Goal: Task Accomplishment & Management: Manage account settings

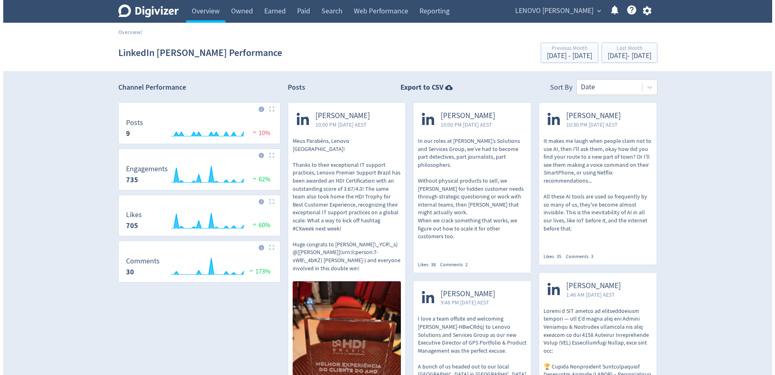
scroll to position [543, 0]
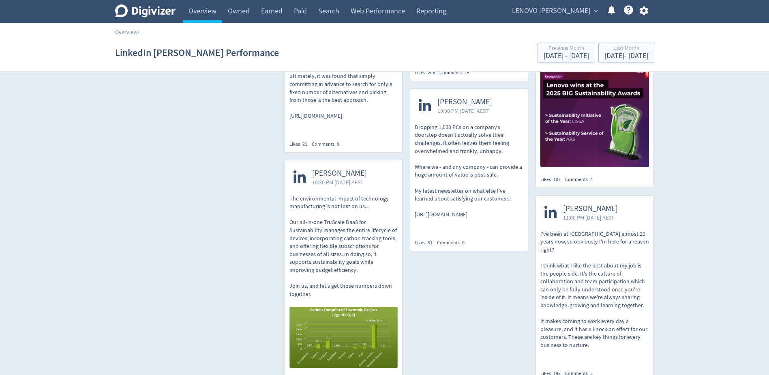
drag, startPoint x: 0, startPoint y: 0, endPoint x: 563, endPoint y: 13, distance: 562.7
click at [563, 13] on span "LENOVO [PERSON_NAME]" at bounding box center [551, 10] width 78 height 13
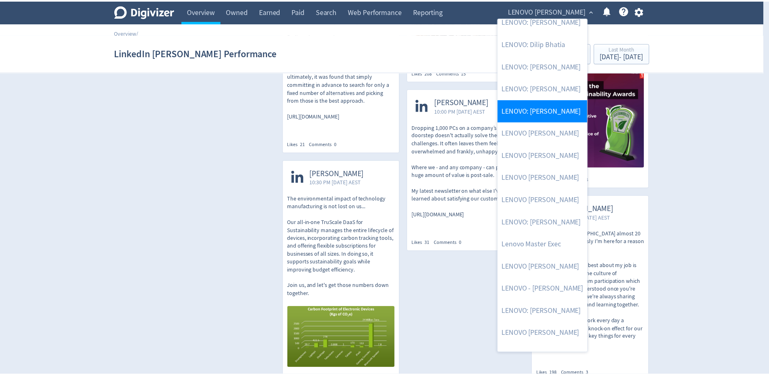
scroll to position [134, 0]
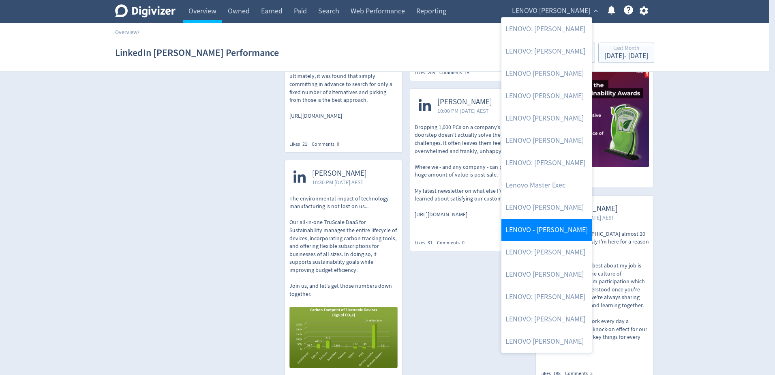
click at [543, 225] on link "LENOVO - [PERSON_NAME]" at bounding box center [547, 230] width 90 height 22
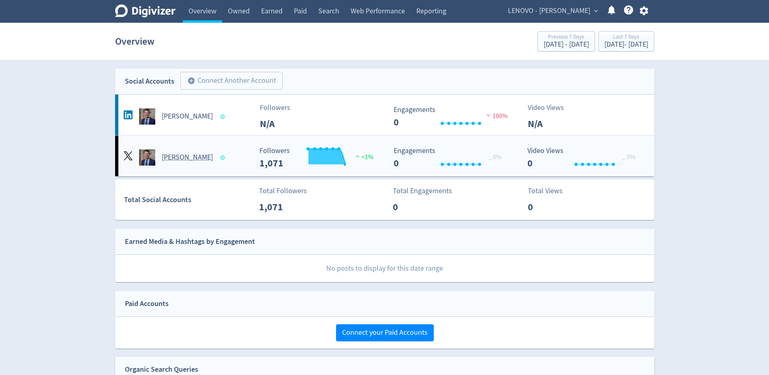
click at [180, 160] on h5 "[PERSON_NAME]" at bounding box center [187, 158] width 51 height 10
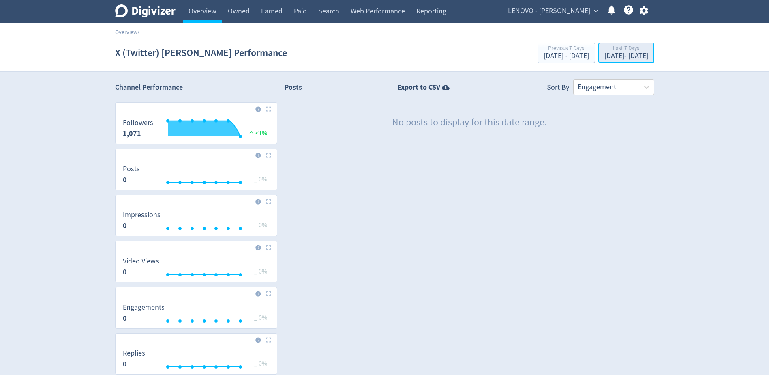
click at [605, 50] on div "Last 7 Days" at bounding box center [627, 48] width 44 height 7
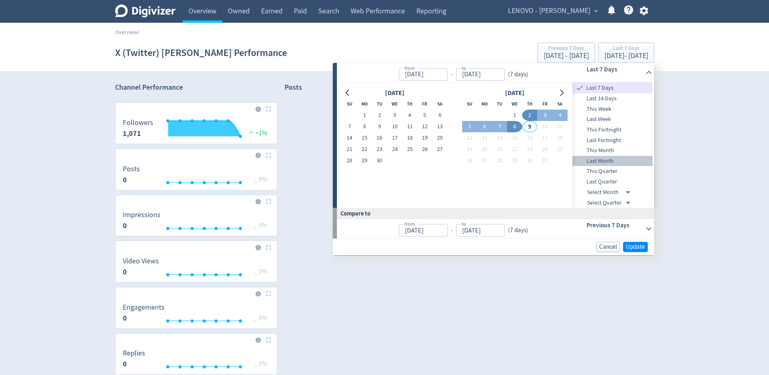
click at [612, 161] on span "Last Month" at bounding box center [613, 161] width 80 height 9
type input "[DATE]"
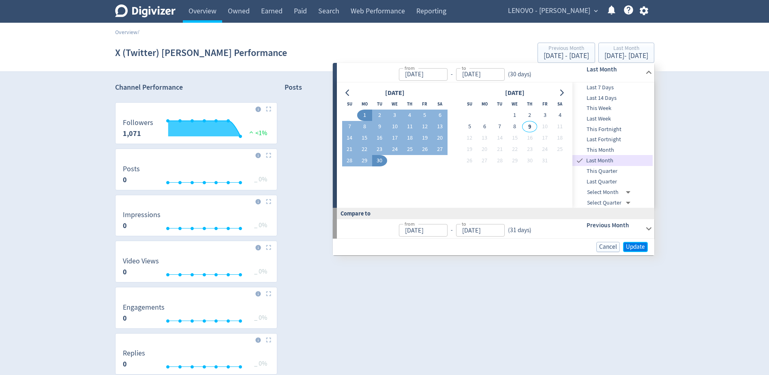
click at [632, 250] on span "Update" at bounding box center [635, 247] width 19 height 6
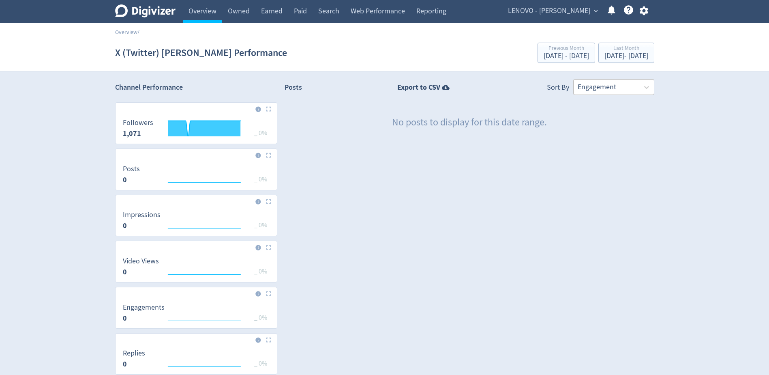
click at [605, 92] on div at bounding box center [606, 87] width 57 height 12
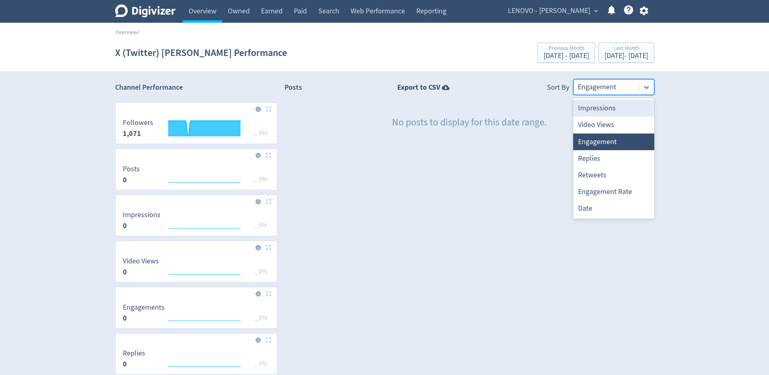
click at [597, 106] on div "Impressions" at bounding box center [614, 108] width 81 height 17
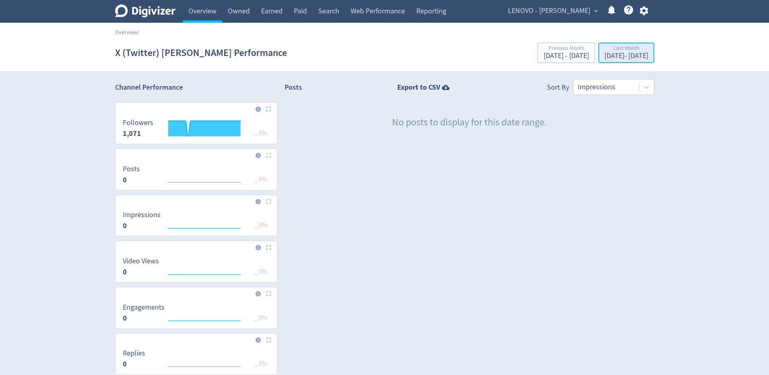
click at [605, 56] on div "[DATE] - [DATE]" at bounding box center [627, 55] width 44 height 7
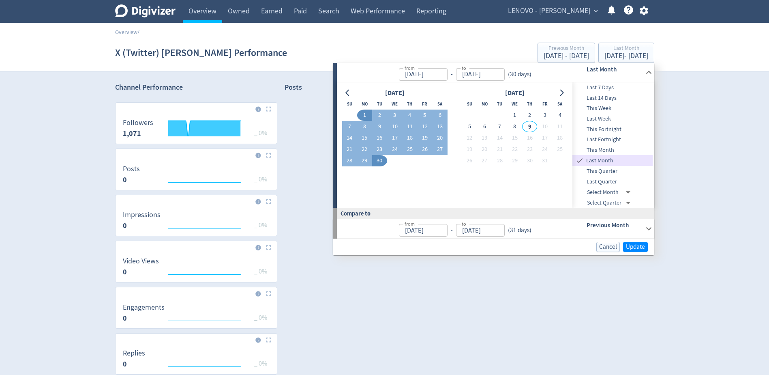
click at [612, 179] on span "Last Quarter" at bounding box center [613, 181] width 80 height 9
type input "[DATE]"
click at [630, 247] on span "Update" at bounding box center [635, 247] width 19 height 6
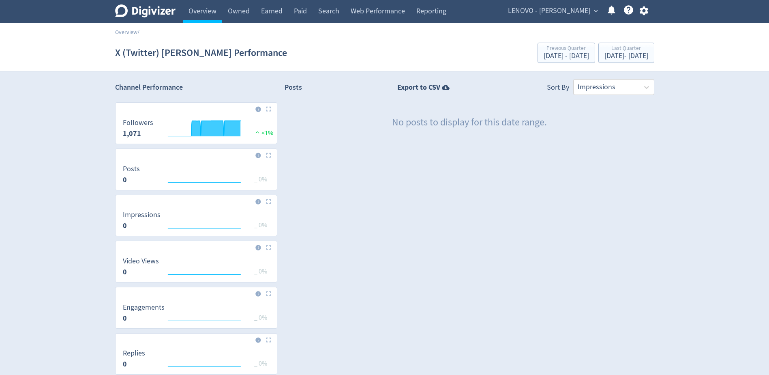
click at [649, 13] on icon "button" at bounding box center [644, 10] width 11 height 11
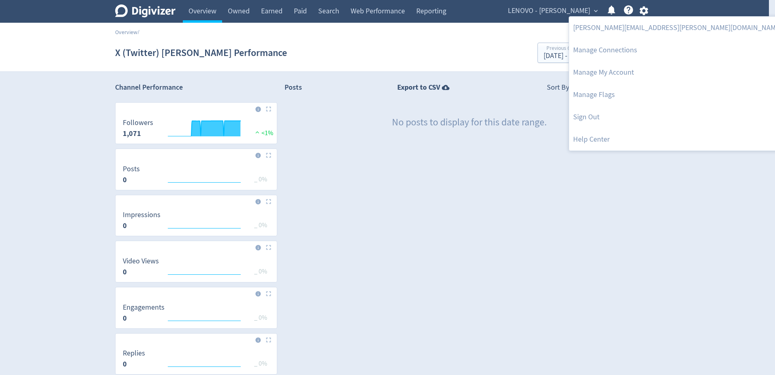
click at [547, 11] on div at bounding box center [387, 187] width 775 height 375
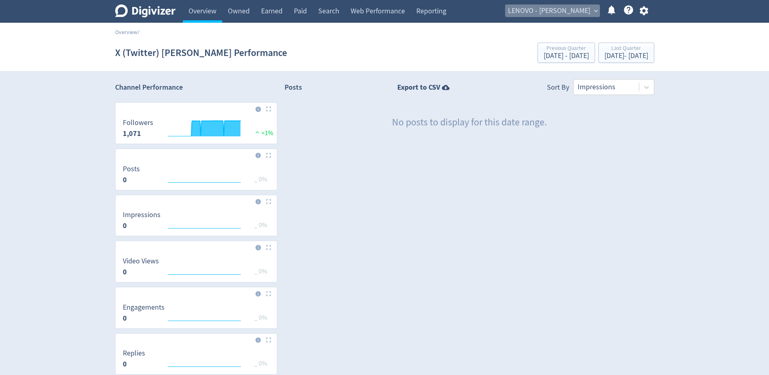
click at [546, 12] on span "LENOVO - [PERSON_NAME]" at bounding box center [549, 10] width 82 height 13
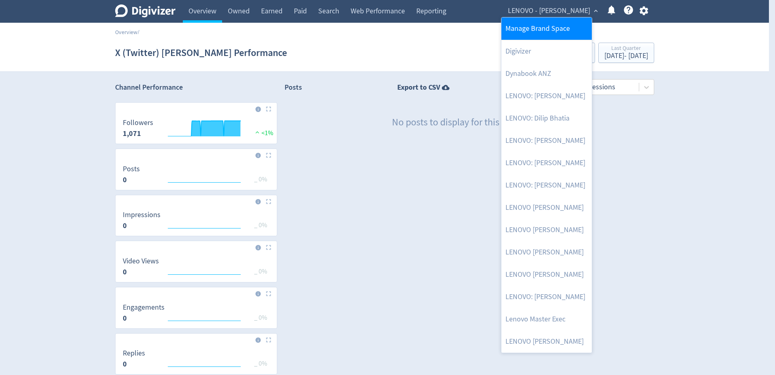
click at [546, 22] on link "Manage Brand Space" at bounding box center [547, 28] width 90 height 22
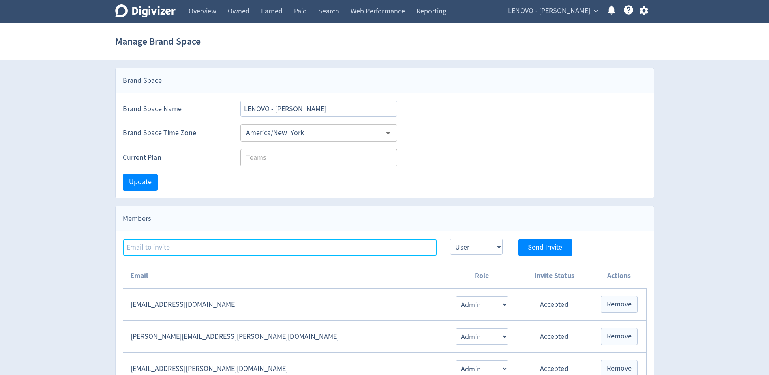
click at [201, 248] on input at bounding box center [280, 247] width 314 height 16
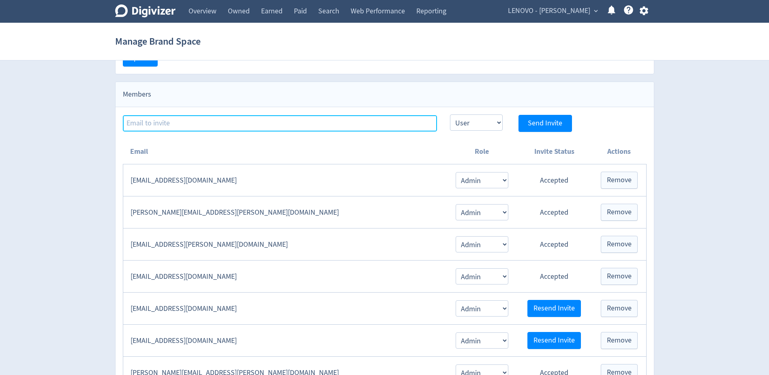
scroll to position [81, 0]
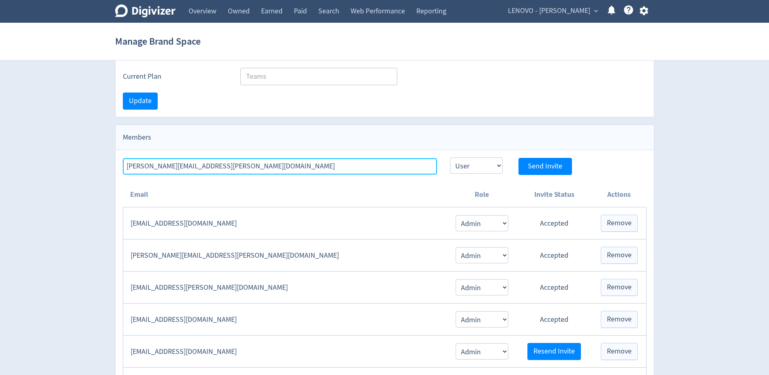
type input "[PERSON_NAME][EMAIL_ADDRESS][PERSON_NAME][DOMAIN_NAME]"
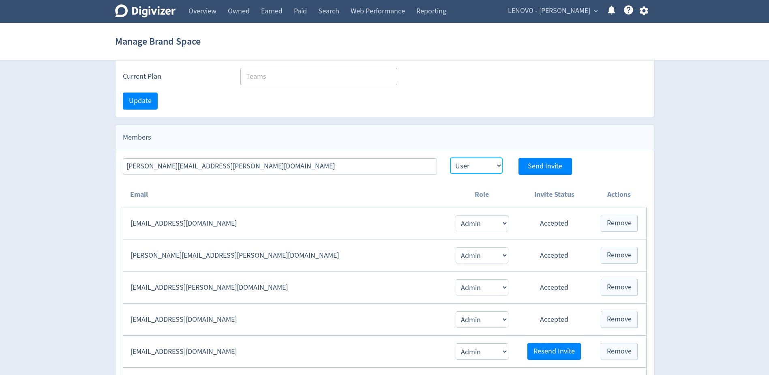
drag, startPoint x: 464, startPoint y: 165, endPoint x: 469, endPoint y: 172, distance: 8.6
click at [464, 165] on select "Admin User" at bounding box center [476, 165] width 53 height 16
select select "ADMIN"
click at [450, 157] on select "Admin User" at bounding box center [476, 165] width 53 height 16
click at [545, 167] on span "Send Invite" at bounding box center [545, 166] width 34 height 7
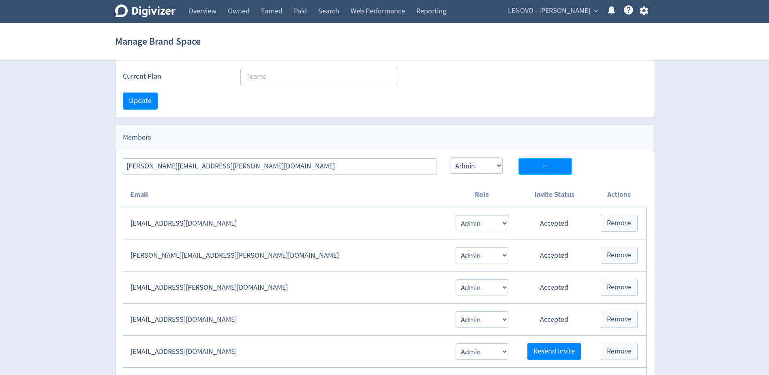
select select "USER"
